Goal: Task Accomplishment & Management: Manage account settings

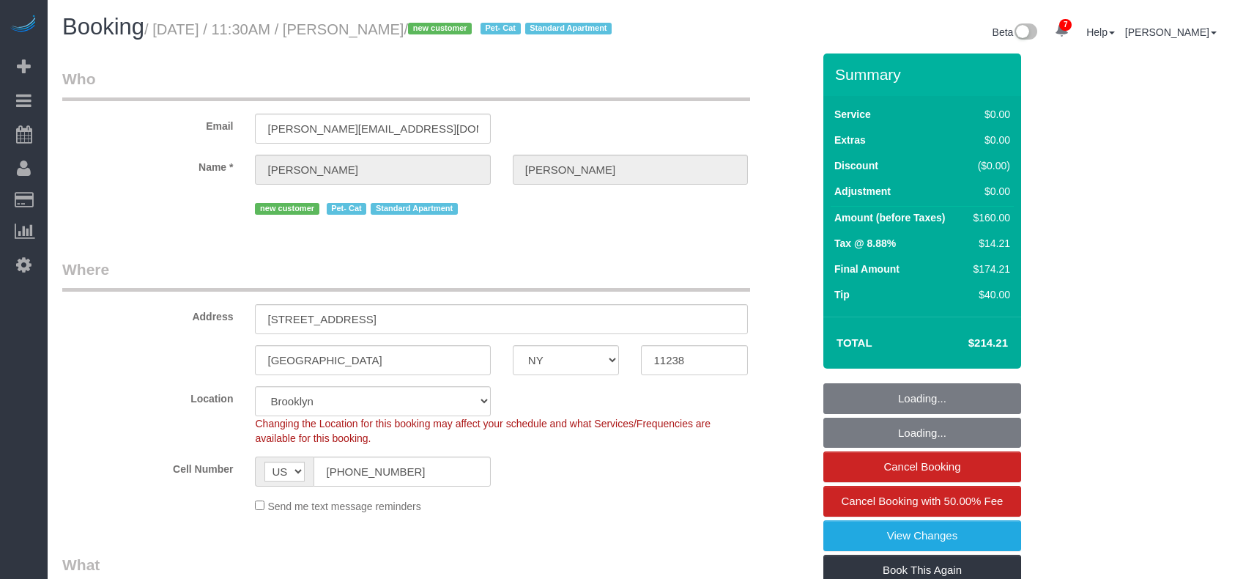
select select "NY"
select select "1"
select select "number:89"
select select "number:71"
select select "number:14"
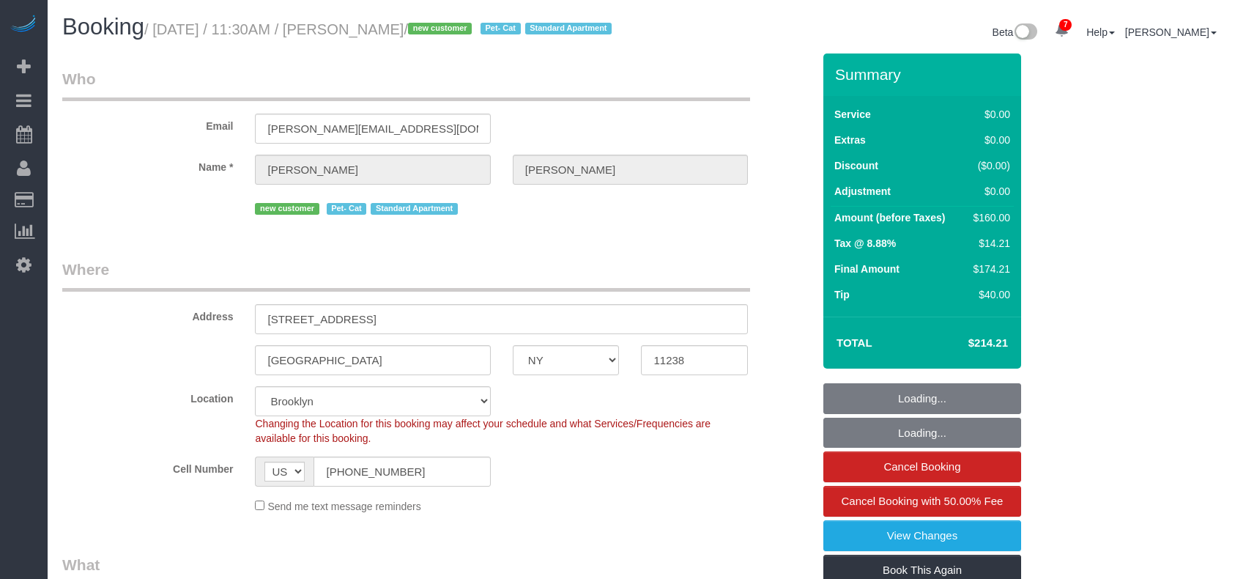
select select "number:5"
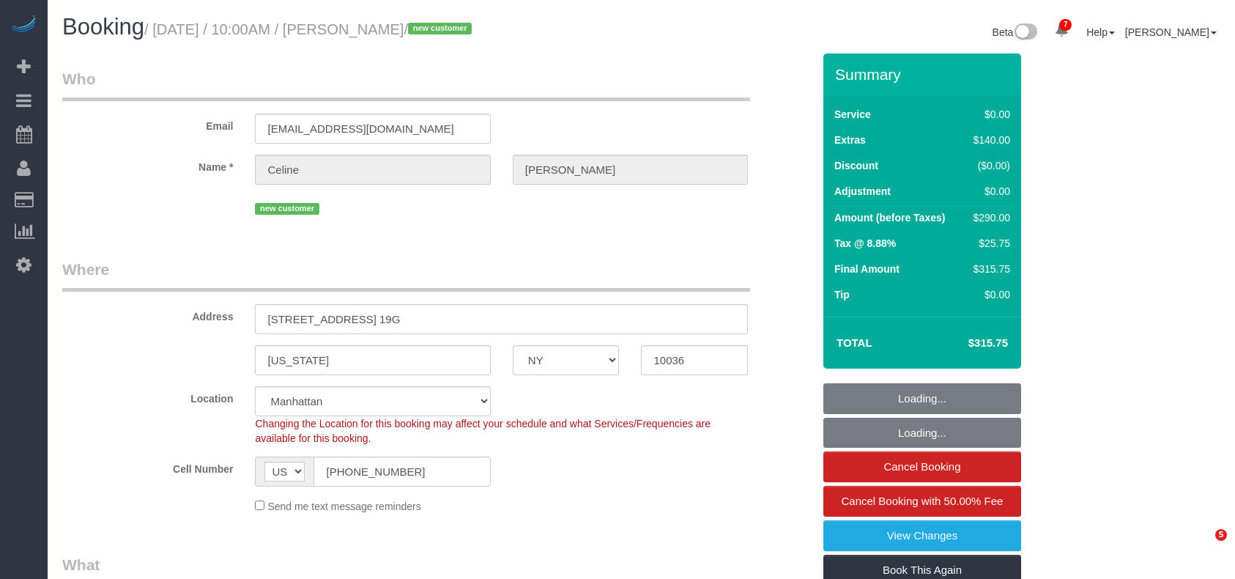
select select "NY"
select select "object:693"
select select "spot1"
select select "number:89"
select select "number:90"
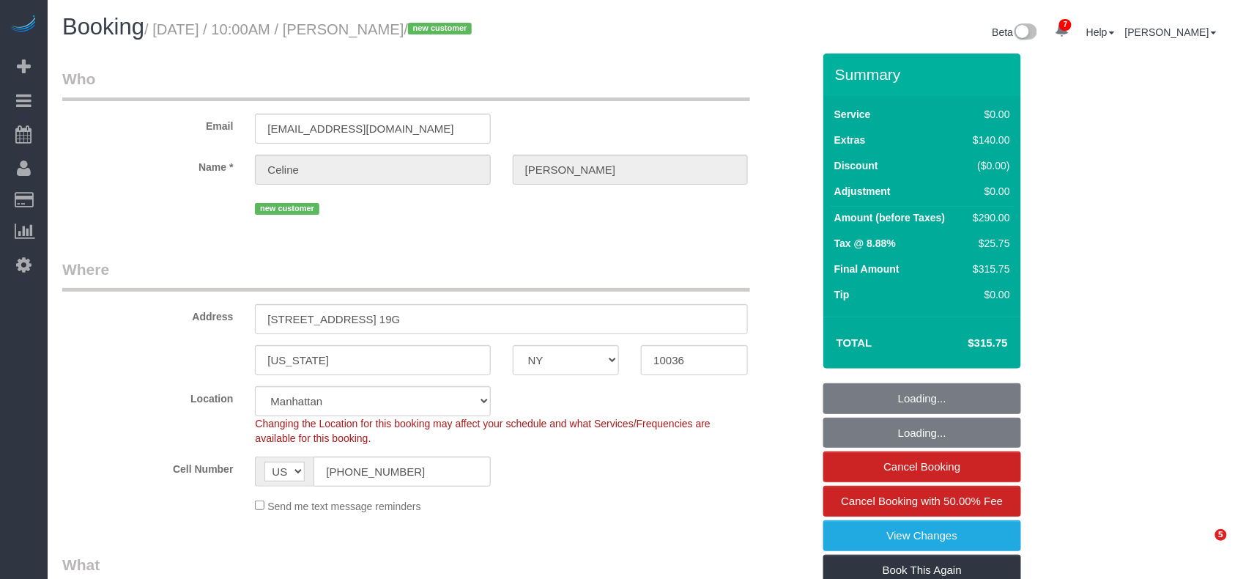
select select "number:15"
select select "number:5"
select select "NY"
select select "spot1"
select select "number:89"
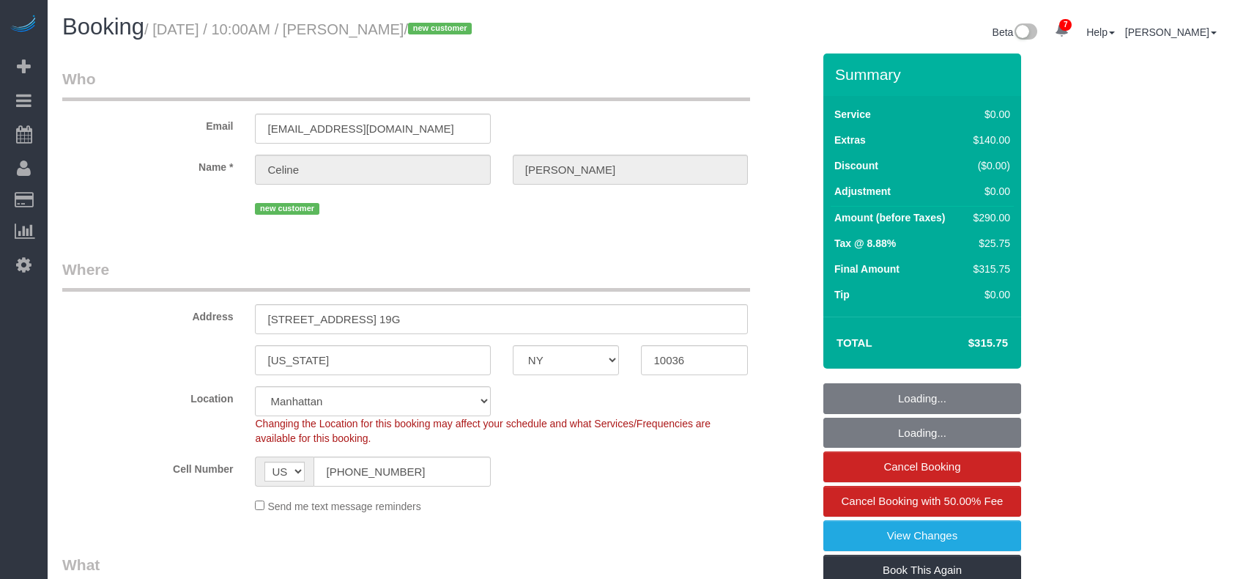
select select "number:90"
select select "number:15"
select select "number:5"
select select "object:1339"
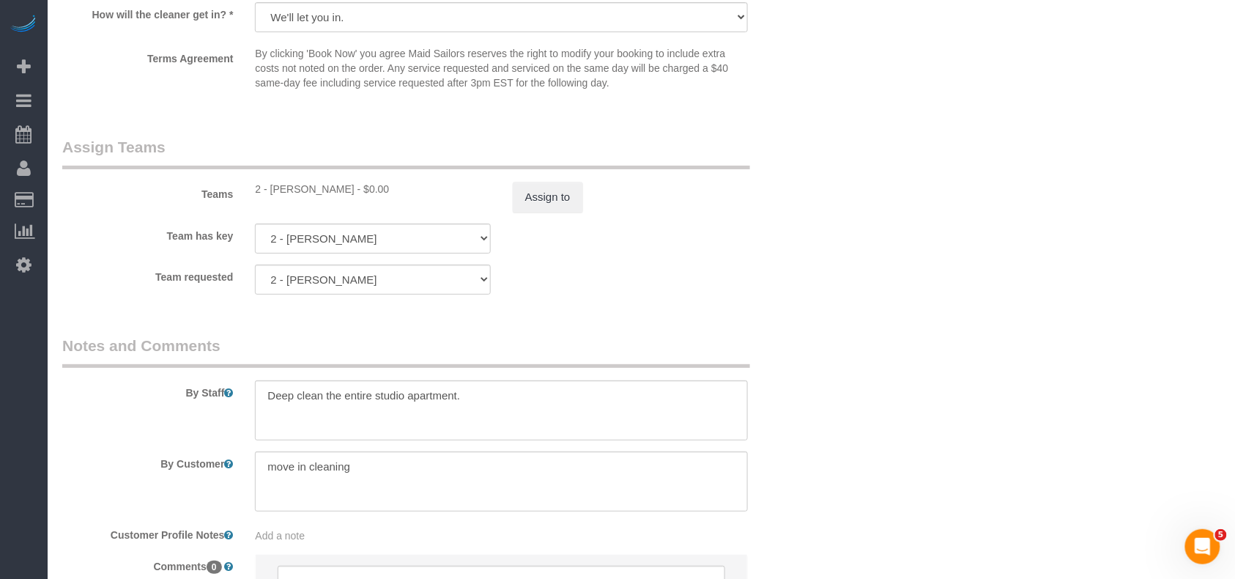
scroll to position [1664, 0]
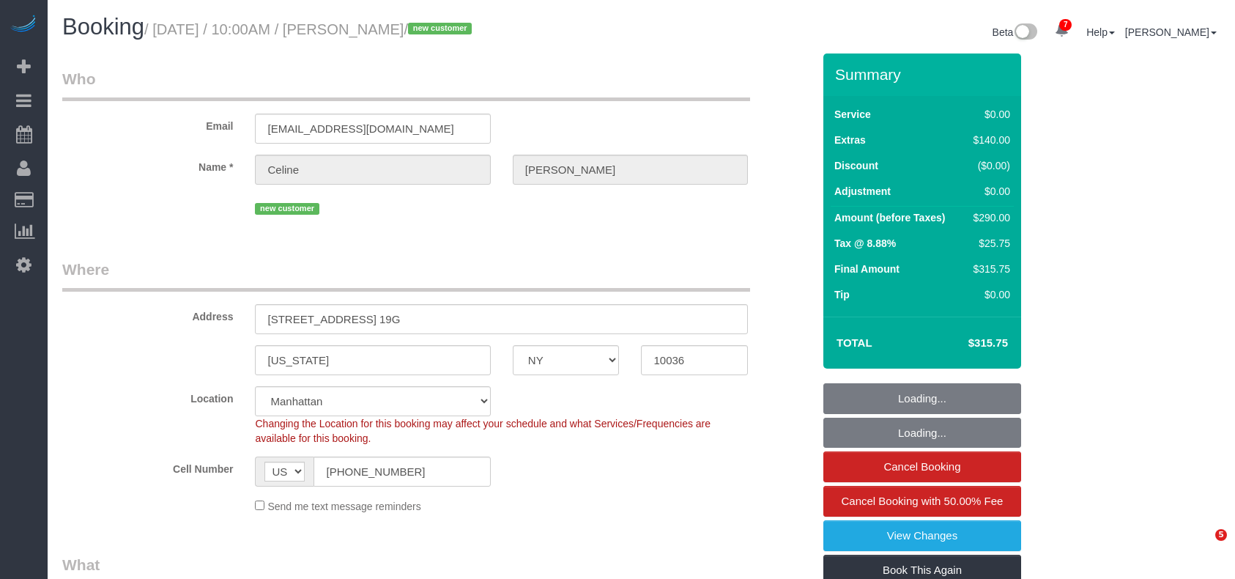
select select "NY"
select select "spot1"
select select "number:89"
select select "number:90"
select select "number:15"
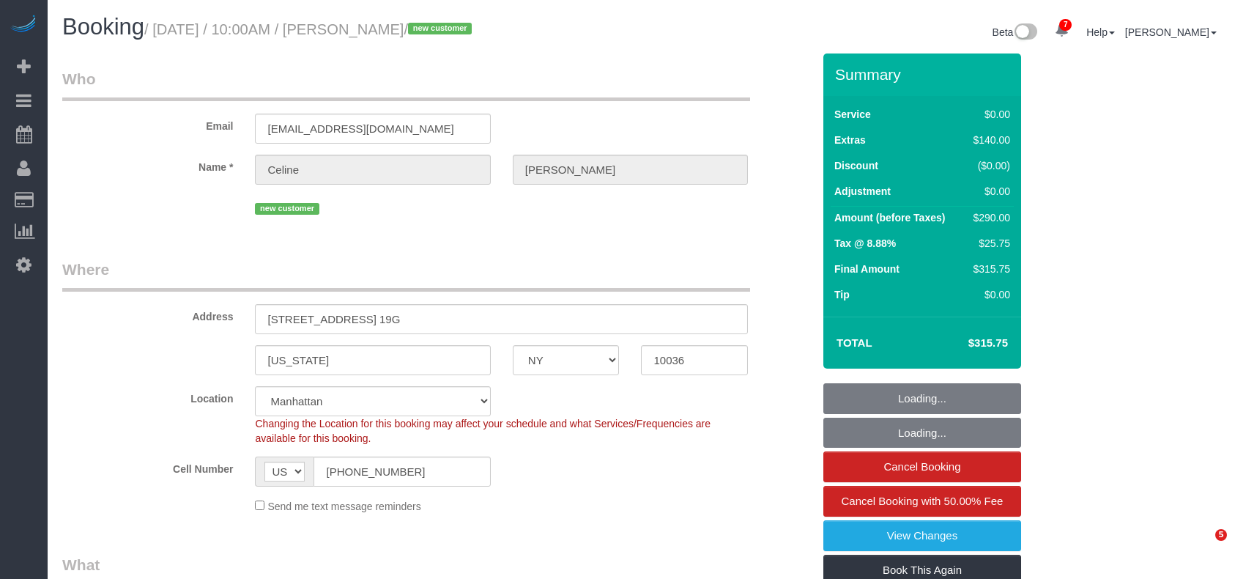
select select "number:5"
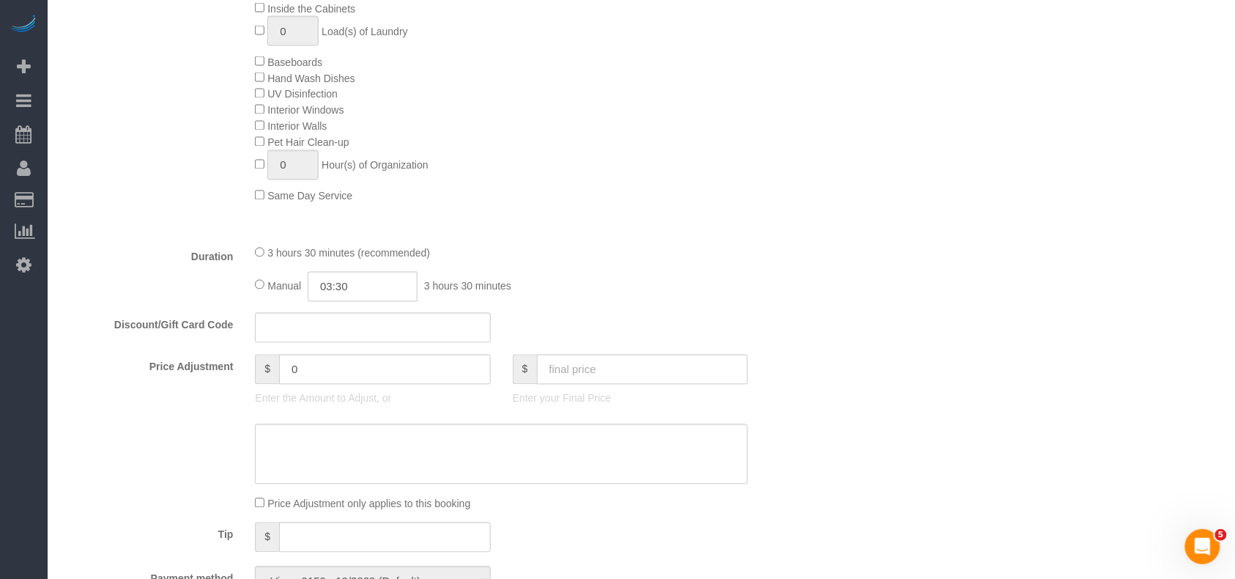
scroll to position [879, 0]
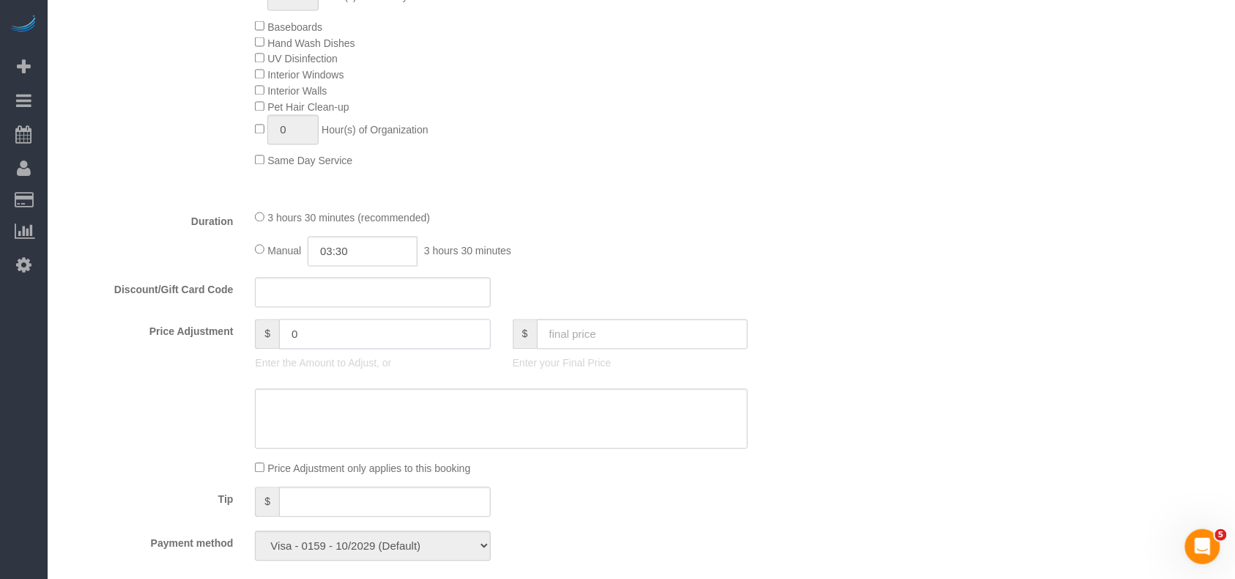
click at [262, 337] on div "$ 0" at bounding box center [372, 334] width 235 height 30
type input "40"
click at [314, 423] on textarea at bounding box center [501, 419] width 493 height 60
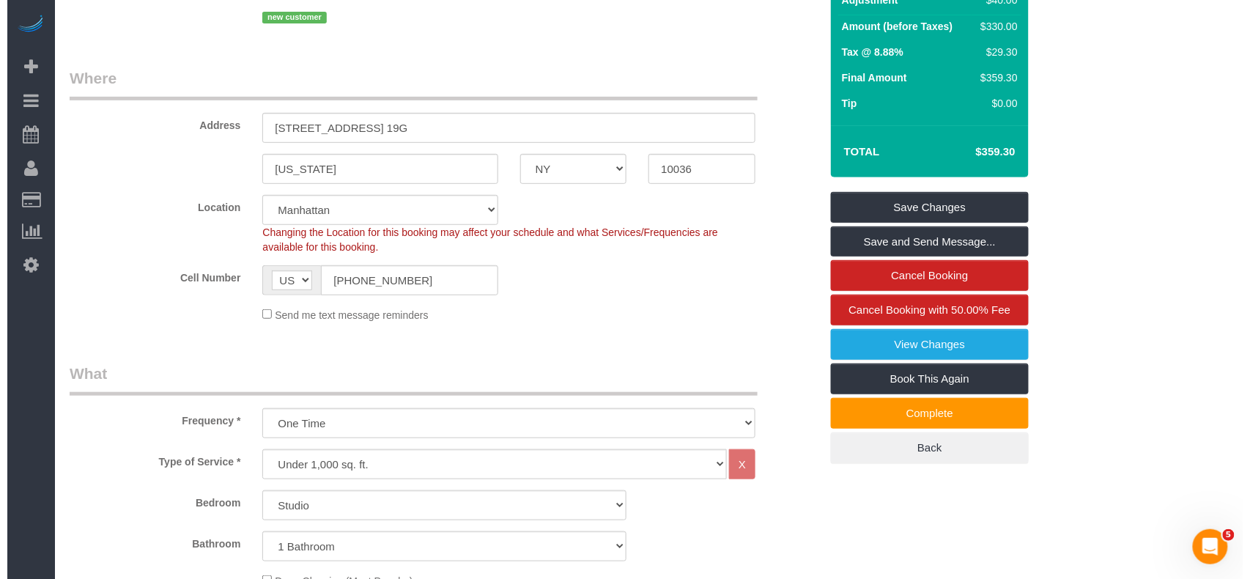
scroll to position [0, 0]
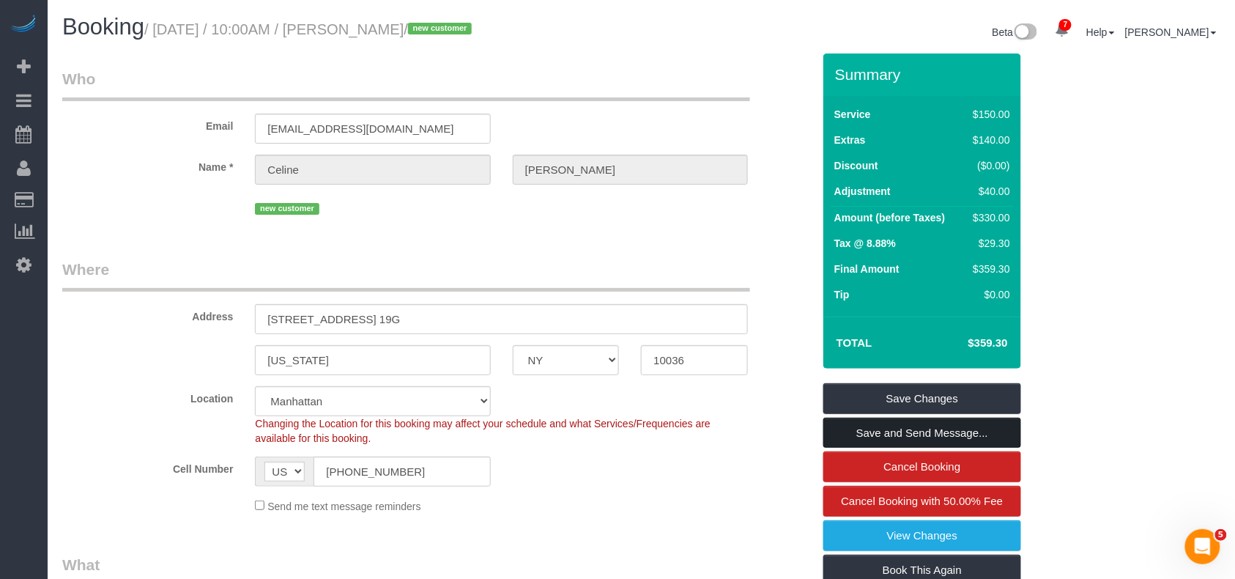
type textarea "1 hr extra. $40 only(30 mins free) as one time courtesy"
click at [941, 432] on link "Save and Send Message..." at bounding box center [922, 433] width 198 height 31
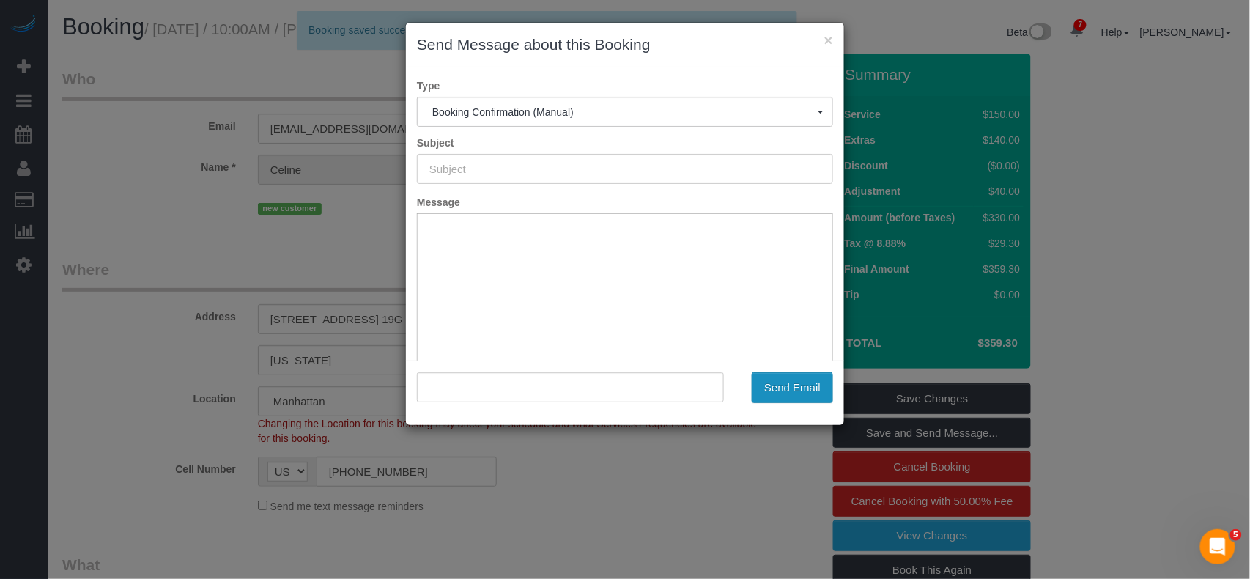
type input "Cleaning Confirmed for 08/30/2025 at 10:00am"
type input ""Celine Nguyen" <vankhanh.nguyen131000@gmail.com>"
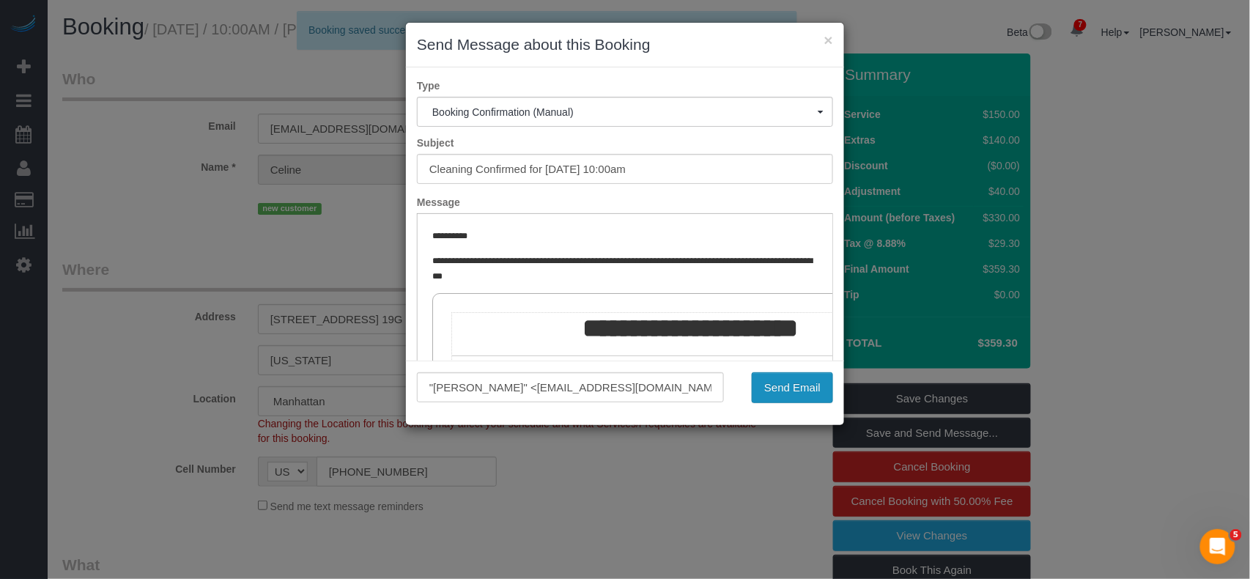
click at [801, 381] on button "Send Email" at bounding box center [792, 387] width 81 height 31
